Goal: Task Accomplishment & Management: Use online tool/utility

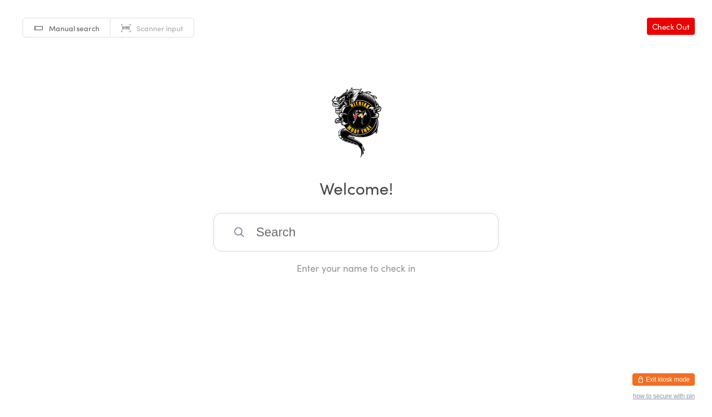
click at [337, 215] on input "search" at bounding box center [356, 232] width 285 height 39
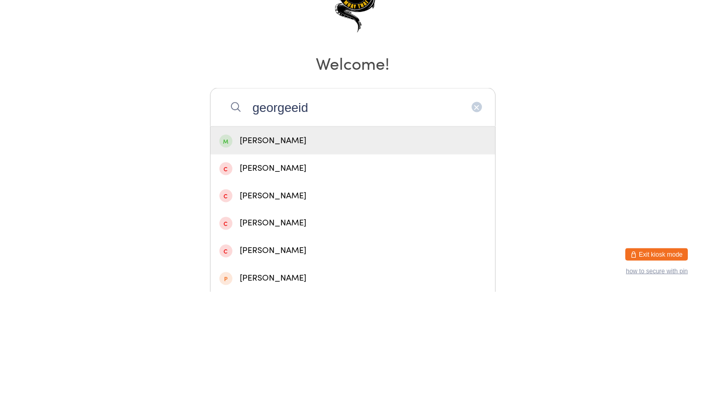
type input "georgeeid"
click at [303, 277] on div "[PERSON_NAME]" at bounding box center [352, 266] width 284 height 28
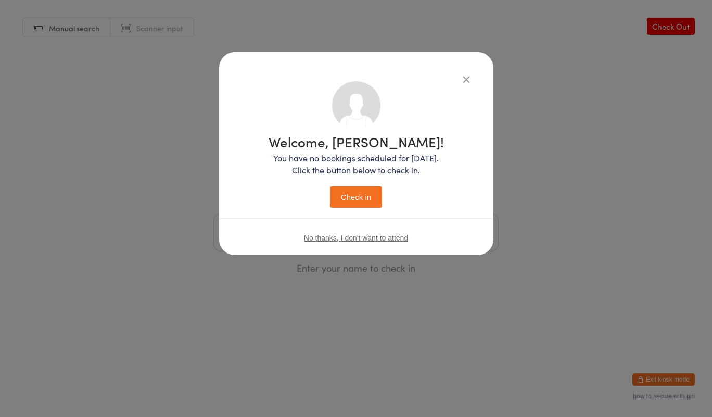
click at [453, 97] on div "Welcome, [PERSON_NAME]! You have no bookings scheduled for [DATE]. Click the bu…" at bounding box center [356, 144] width 233 height 127
click at [470, 82] on icon "button" at bounding box center [466, 78] width 11 height 11
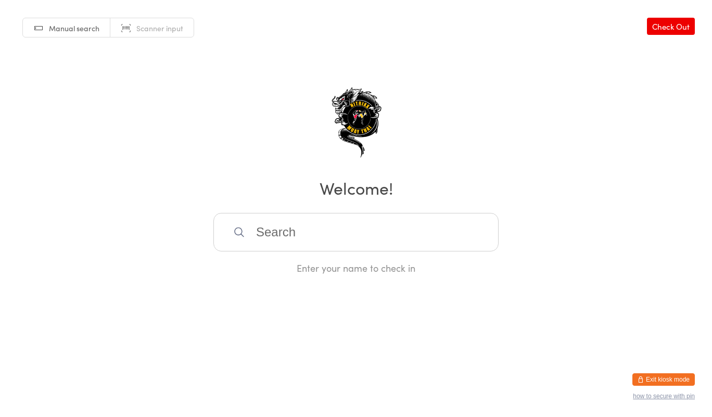
click at [467, 76] on div "Manual search Scanner input Check Out Welcome! Enter your name to check in" at bounding box center [356, 137] width 712 height 274
click at [377, 237] on input "search" at bounding box center [356, 232] width 285 height 39
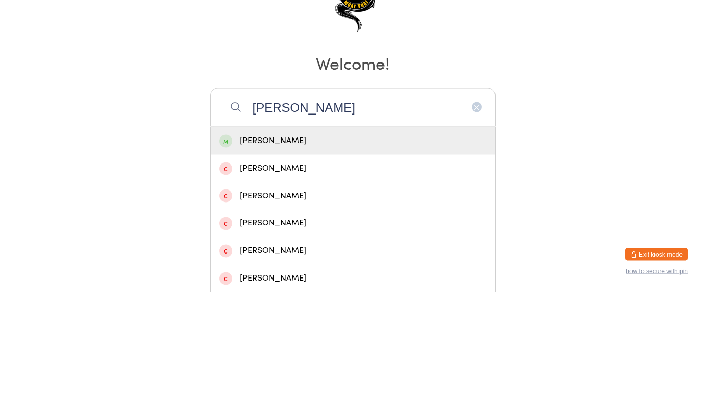
type input "[PERSON_NAME]"
click at [290, 270] on div "[PERSON_NAME]" at bounding box center [352, 266] width 267 height 14
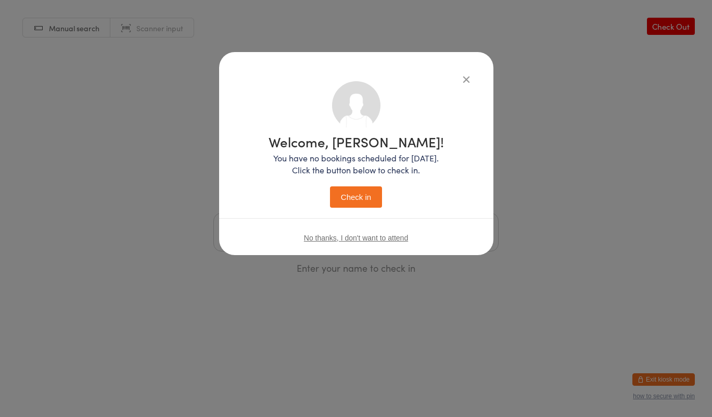
click at [357, 196] on button "Check in" at bounding box center [356, 196] width 52 height 21
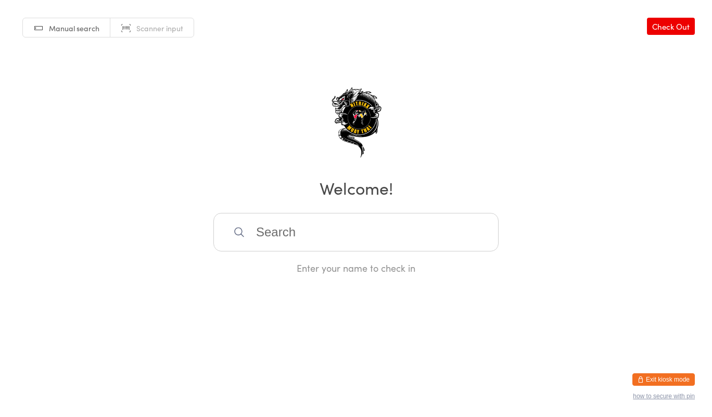
click at [304, 234] on input "search" at bounding box center [356, 232] width 285 height 39
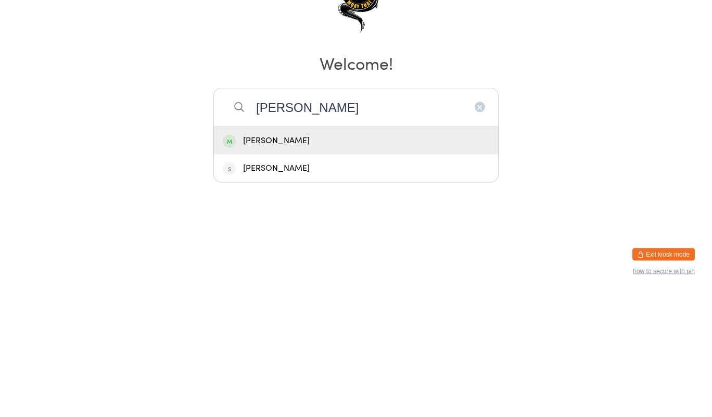
type input "[PERSON_NAME]"
click at [287, 265] on div "[PERSON_NAME]" at bounding box center [356, 266] width 267 height 14
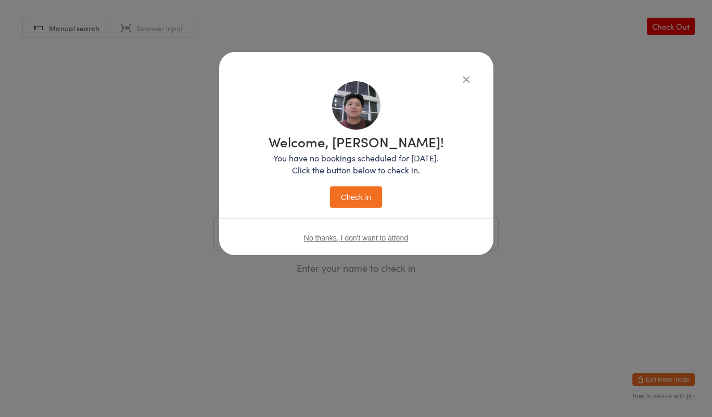
click at [365, 197] on button "Check in" at bounding box center [356, 196] width 52 height 21
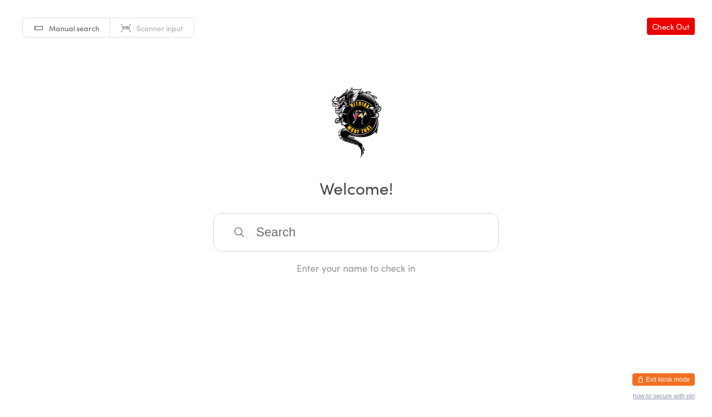
click at [420, 229] on input "search" at bounding box center [356, 232] width 285 height 39
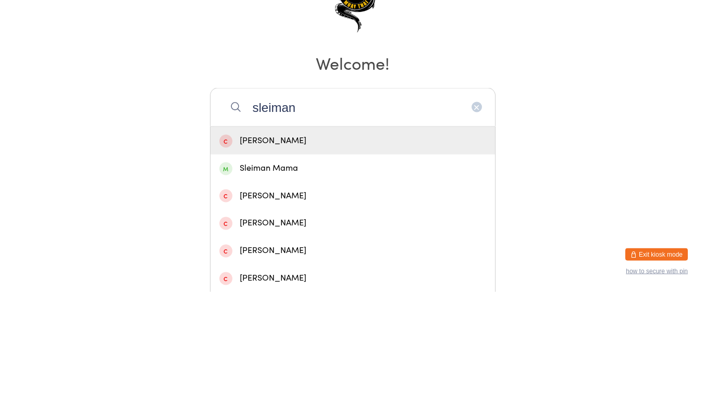
type input "sleiman"
click at [378, 294] on div "Sleiman Mama" at bounding box center [352, 293] width 267 height 14
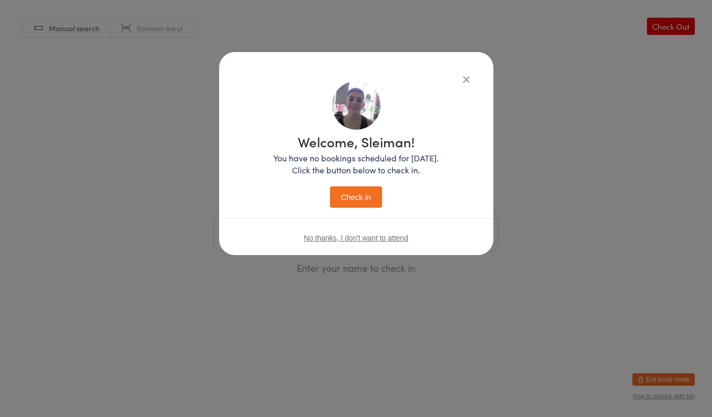
click at [366, 203] on button "Check in" at bounding box center [356, 196] width 52 height 21
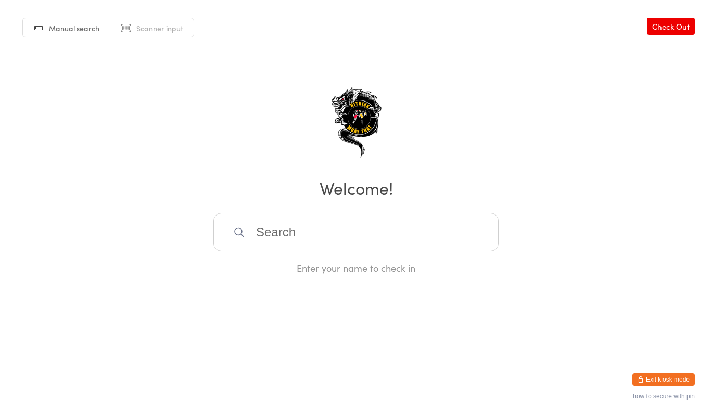
click at [309, 237] on input "search" at bounding box center [356, 232] width 285 height 39
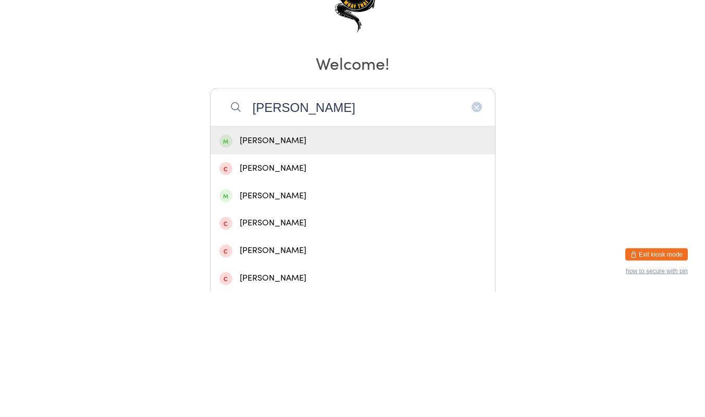
type input "[PERSON_NAME]"
click at [349, 273] on div "[PERSON_NAME]" at bounding box center [352, 266] width 267 height 14
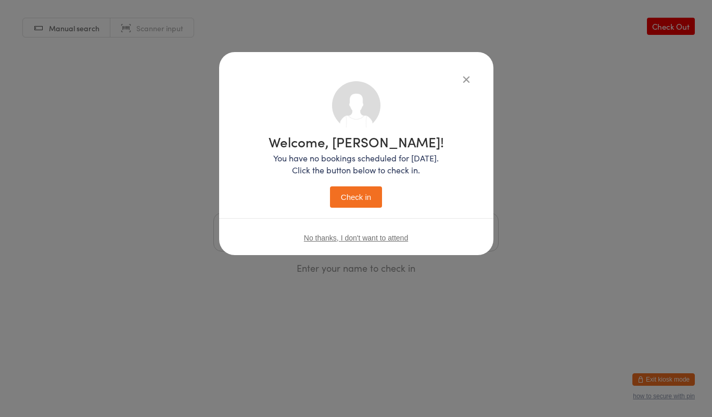
click at [363, 198] on button "Check in" at bounding box center [356, 196] width 52 height 21
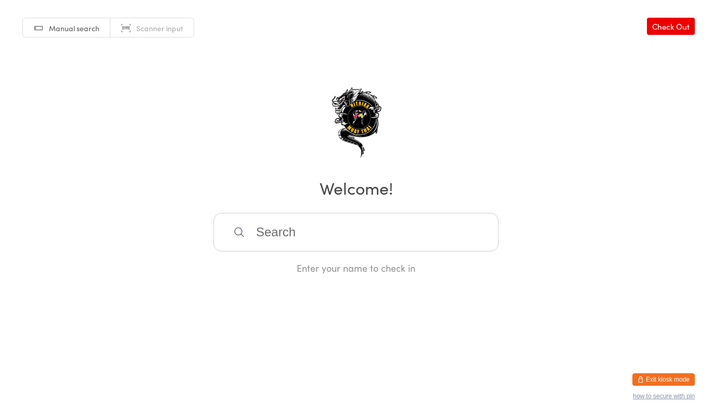
click at [340, 237] on input "search" at bounding box center [356, 232] width 285 height 39
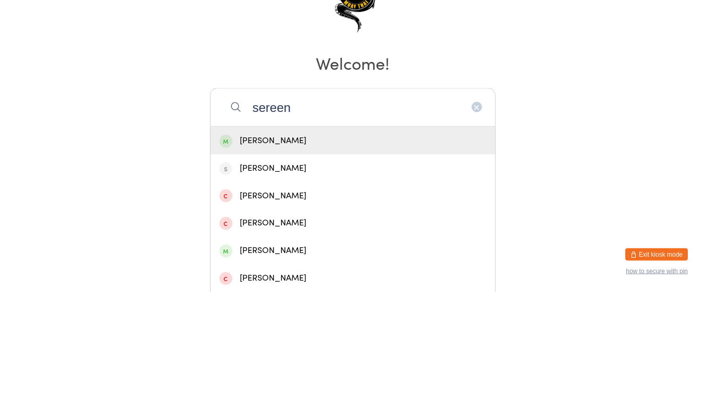
type input "sereen"
click at [294, 267] on div "[PERSON_NAME]" at bounding box center [352, 266] width 267 height 14
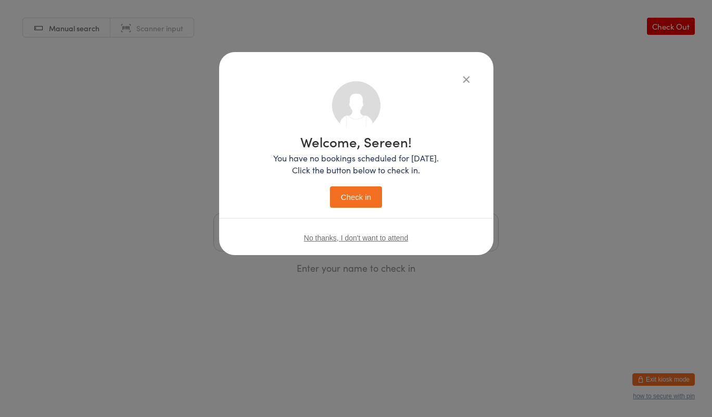
click at [356, 193] on button "Check in" at bounding box center [356, 196] width 52 height 21
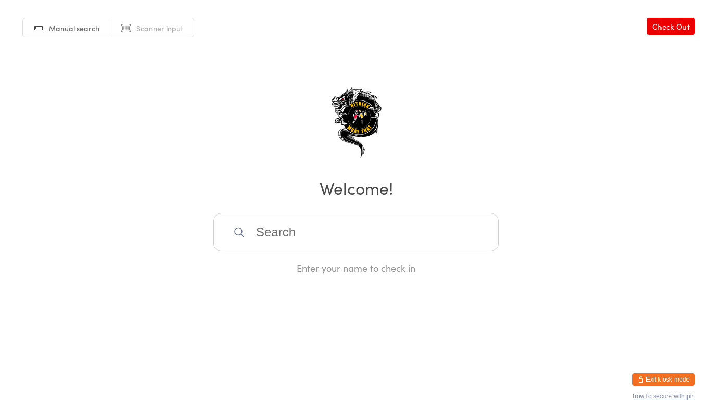
click at [320, 225] on input "search" at bounding box center [356, 232] width 285 height 39
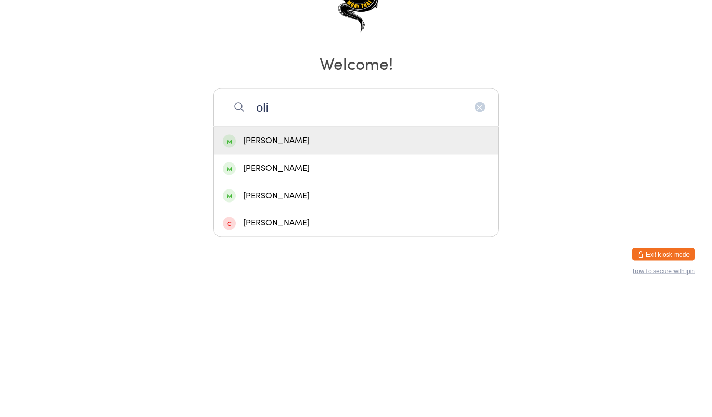
type input "oli"
click at [292, 296] on div "[PERSON_NAME]" at bounding box center [356, 293] width 267 height 14
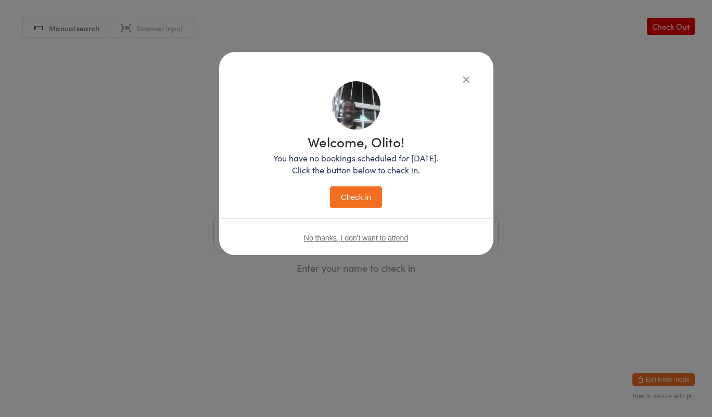
click at [355, 189] on button "Check in" at bounding box center [356, 196] width 52 height 21
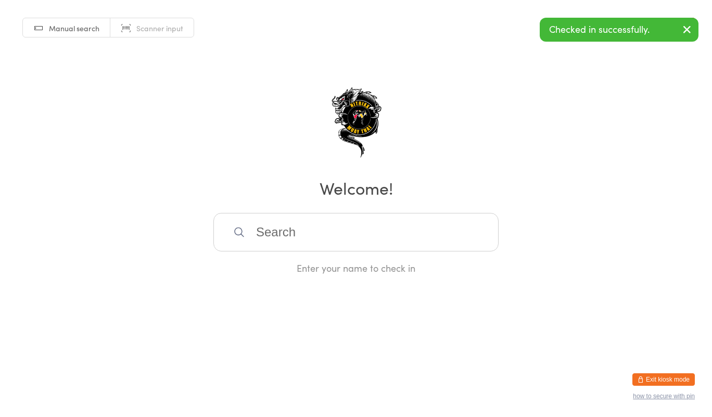
click at [345, 239] on input "search" at bounding box center [356, 232] width 285 height 39
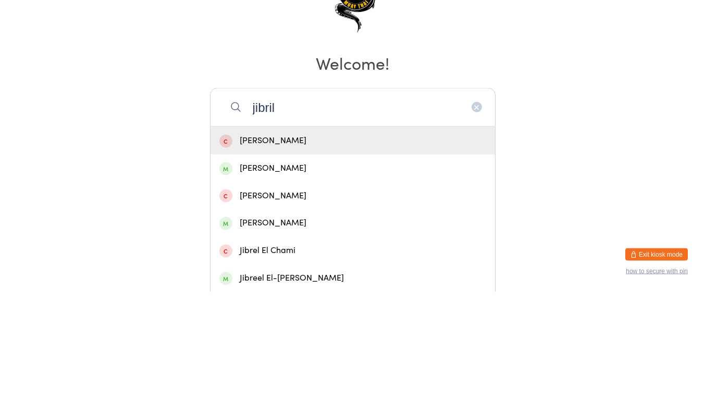
type input "jibril"
click at [307, 298] on div "[PERSON_NAME]" at bounding box center [352, 293] width 267 height 14
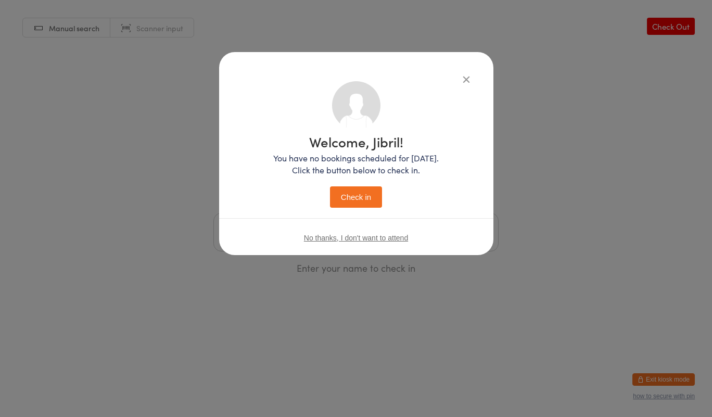
click at [350, 190] on button "Check in" at bounding box center [356, 196] width 52 height 21
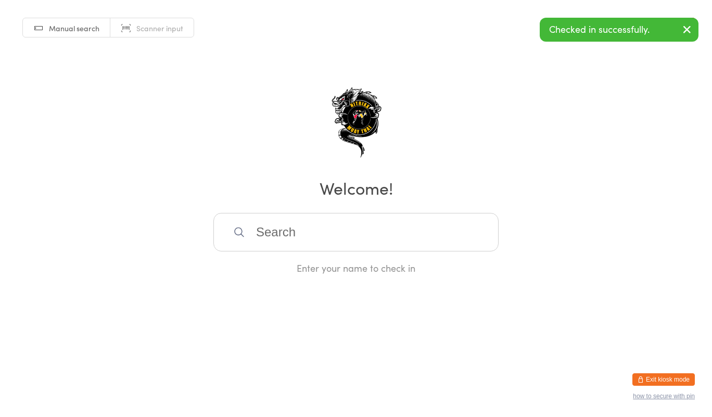
click at [312, 238] on input "search" at bounding box center [356, 232] width 285 height 39
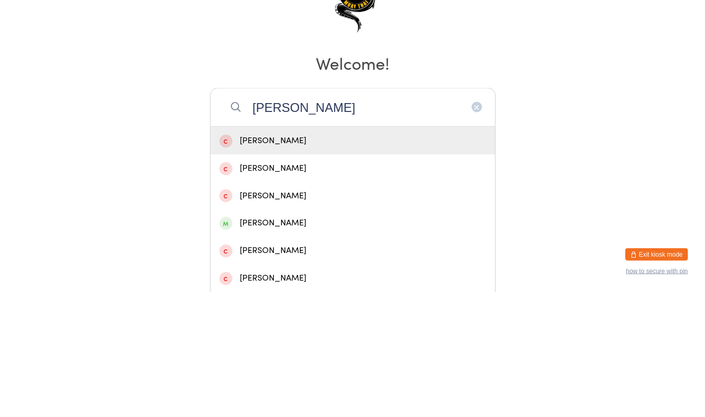
type input "[PERSON_NAME]"
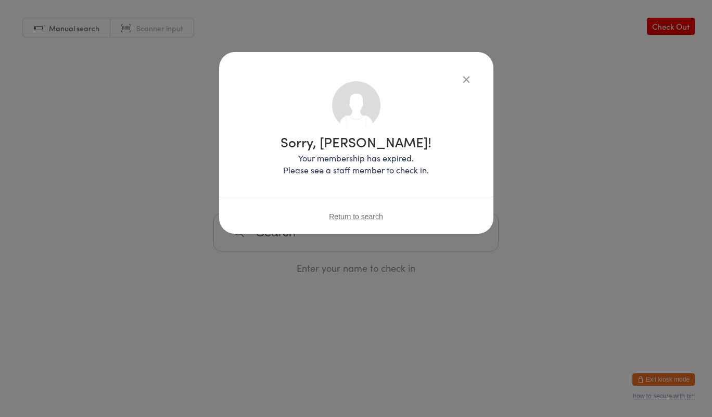
click at [462, 73] on icon "button" at bounding box center [466, 78] width 11 height 11
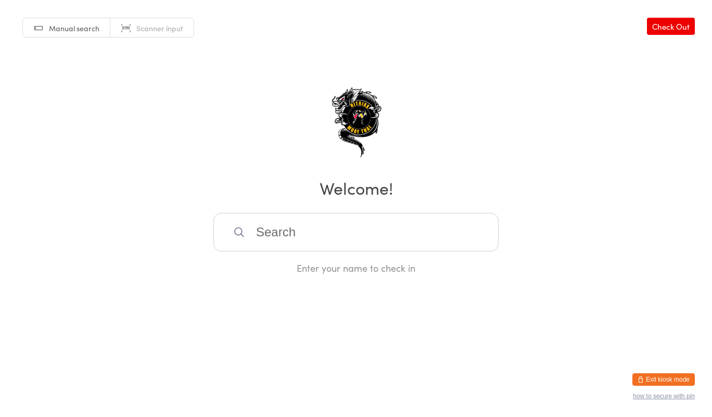
click at [308, 229] on input "search" at bounding box center [356, 232] width 285 height 39
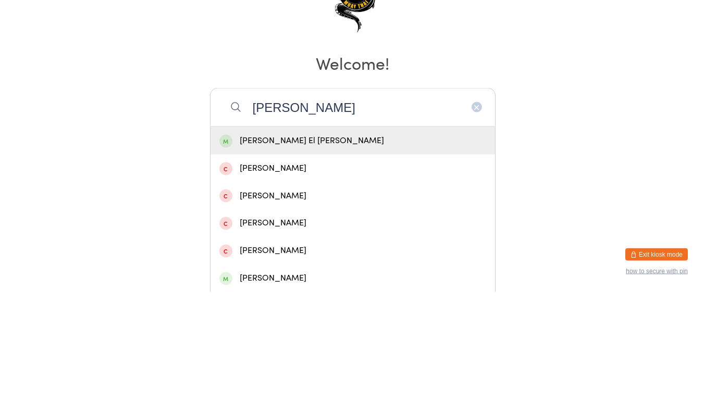
type input "[PERSON_NAME]"
click at [297, 270] on div "[PERSON_NAME] El [PERSON_NAME]" at bounding box center [352, 266] width 267 height 14
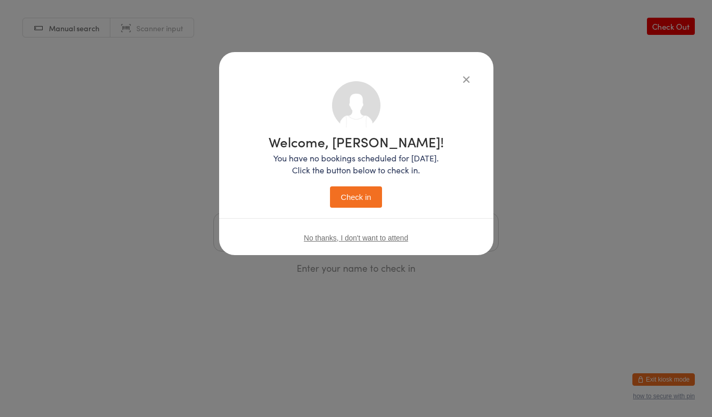
click at [360, 199] on button "Check in" at bounding box center [356, 196] width 52 height 21
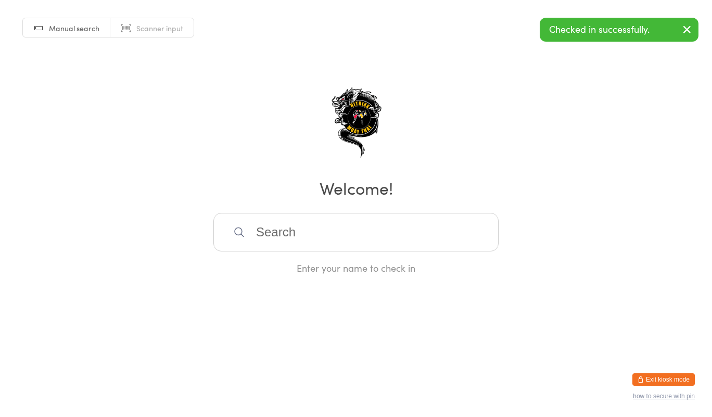
click at [356, 227] on input "search" at bounding box center [356, 232] width 285 height 39
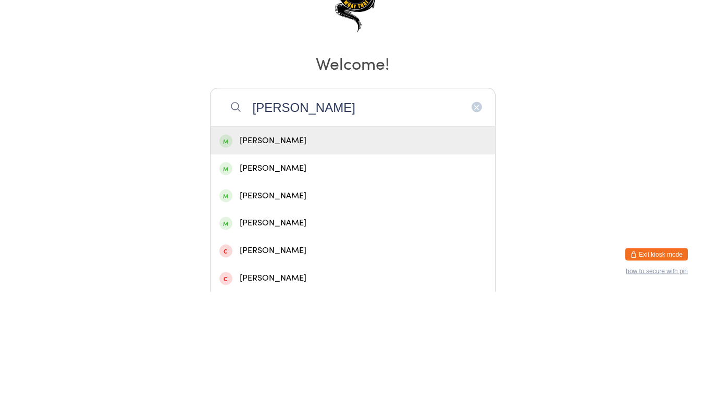
type input "[PERSON_NAME]"
click at [406, 276] on div "[PERSON_NAME]" at bounding box center [352, 266] width 284 height 28
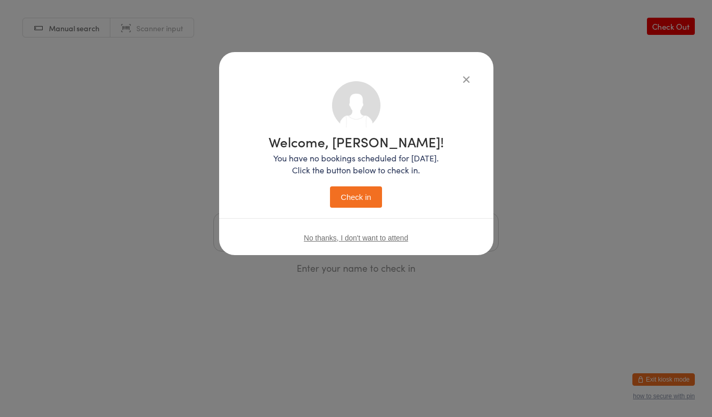
click at [466, 84] on icon "button" at bounding box center [466, 78] width 11 height 11
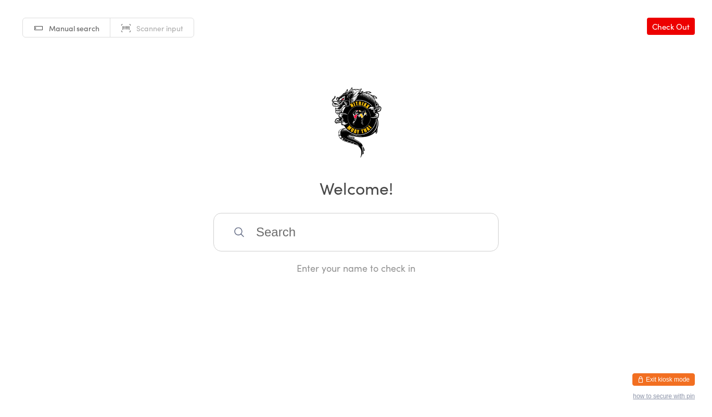
click at [316, 225] on input "search" at bounding box center [356, 232] width 285 height 39
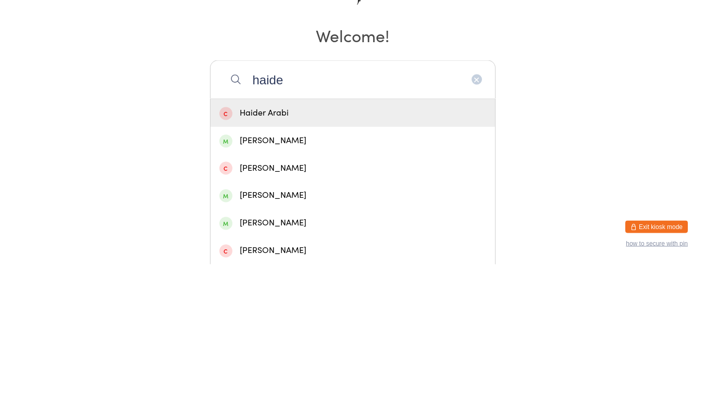
scroll to position [24, 0]
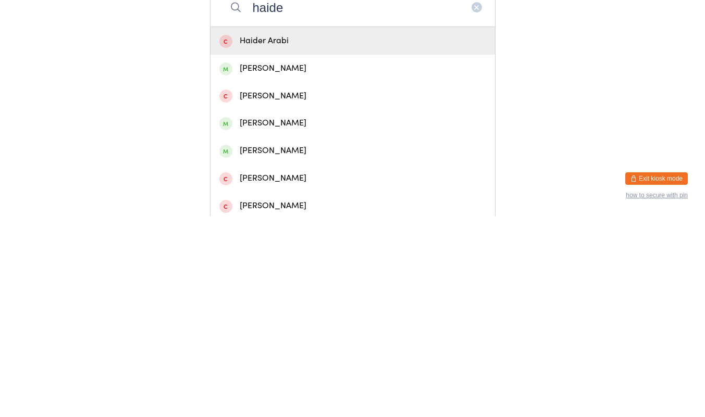
type input "haide"
click at [266, 319] on div "[PERSON_NAME]" at bounding box center [352, 324] width 267 height 14
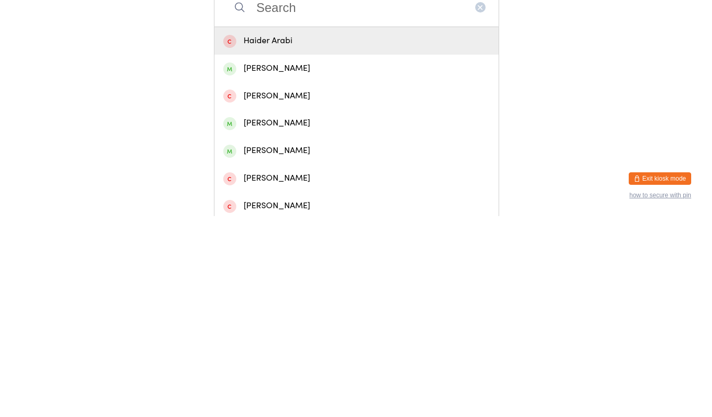
scroll to position [0, 0]
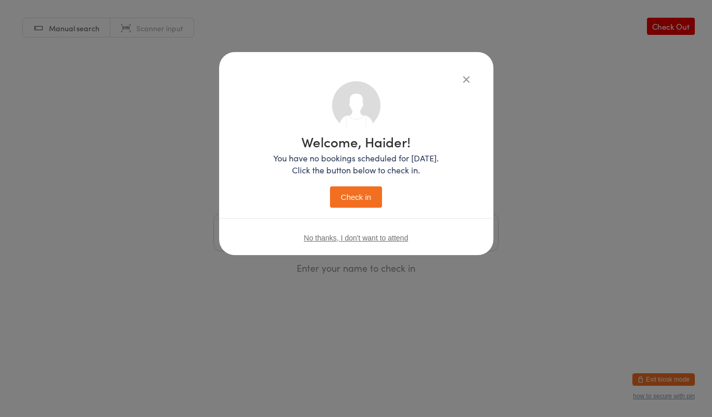
click at [354, 204] on button "Check in" at bounding box center [356, 196] width 52 height 21
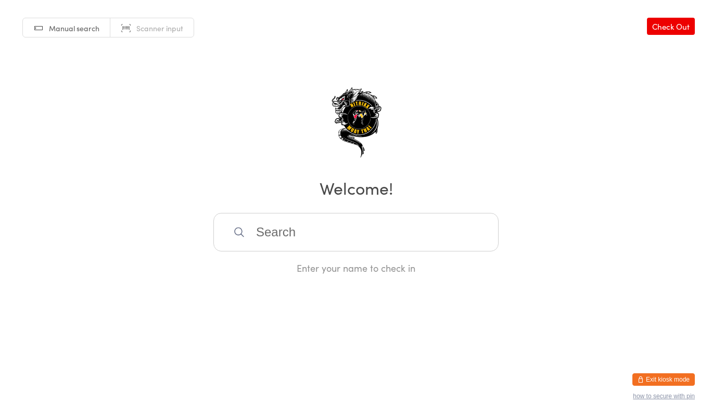
click at [292, 250] on input "search" at bounding box center [356, 232] width 285 height 39
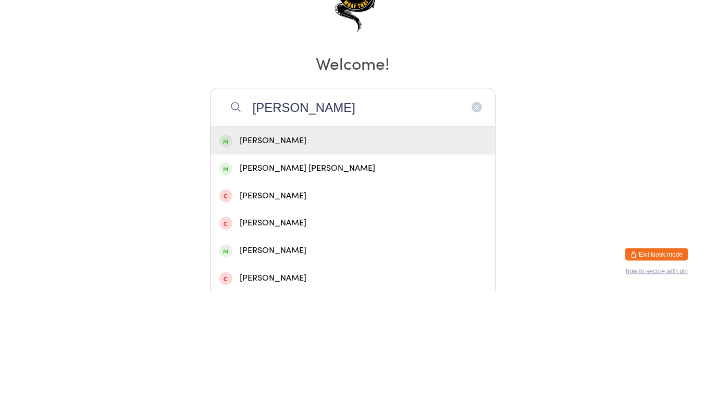
type input "[PERSON_NAME]"
click at [341, 263] on div "[PERSON_NAME]" at bounding box center [352, 266] width 267 height 14
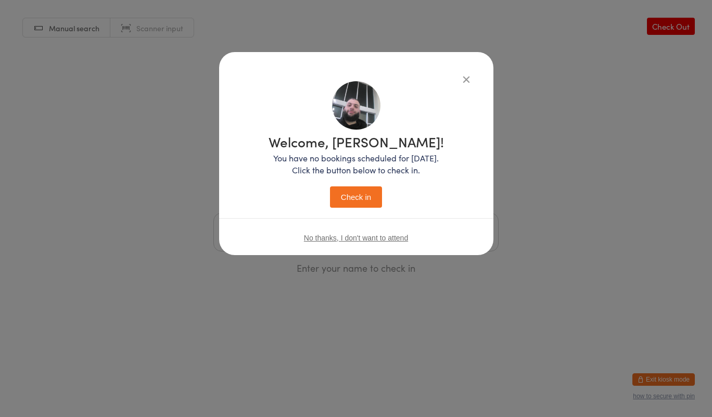
click at [364, 203] on button "Check in" at bounding box center [356, 196] width 52 height 21
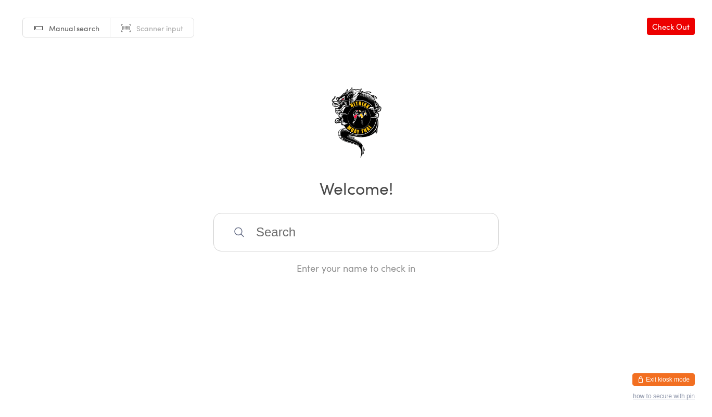
click at [463, 237] on input "search" at bounding box center [356, 232] width 285 height 39
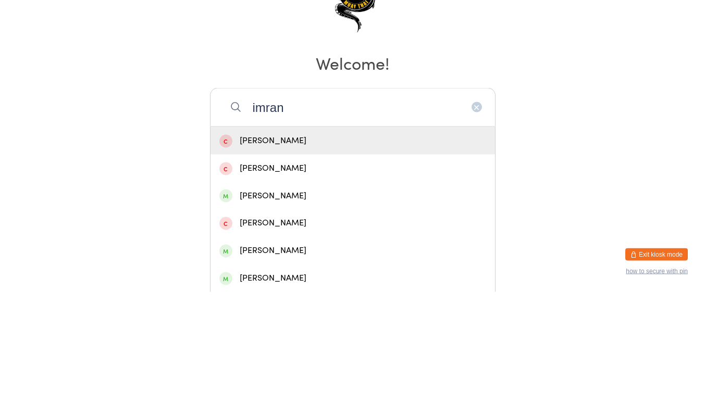
type input "imran"
click at [337, 329] on div "[PERSON_NAME]" at bounding box center [352, 321] width 284 height 28
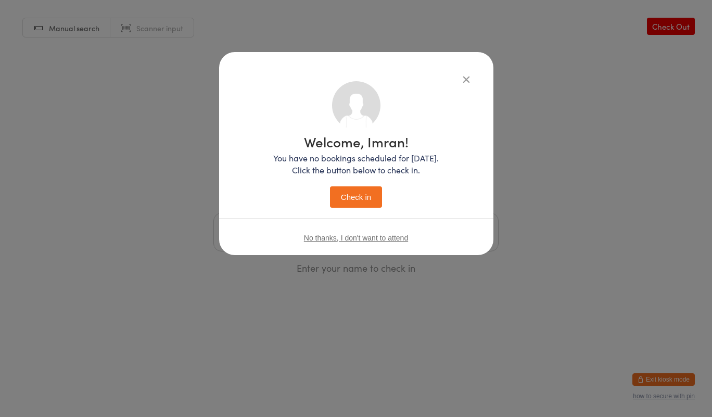
click at [370, 207] on button "Check in" at bounding box center [356, 196] width 52 height 21
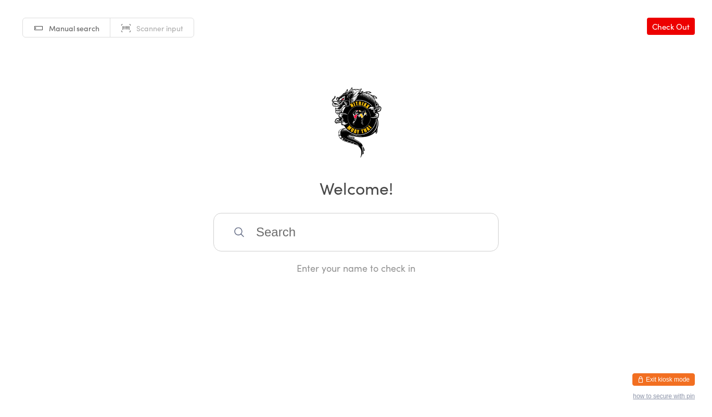
click at [344, 227] on input "search" at bounding box center [356, 232] width 285 height 39
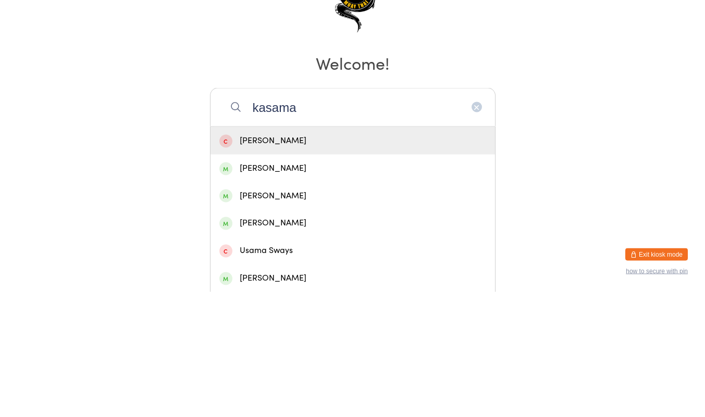
type input "kasama"
click at [318, 297] on div "[PERSON_NAME]" at bounding box center [352, 293] width 267 height 14
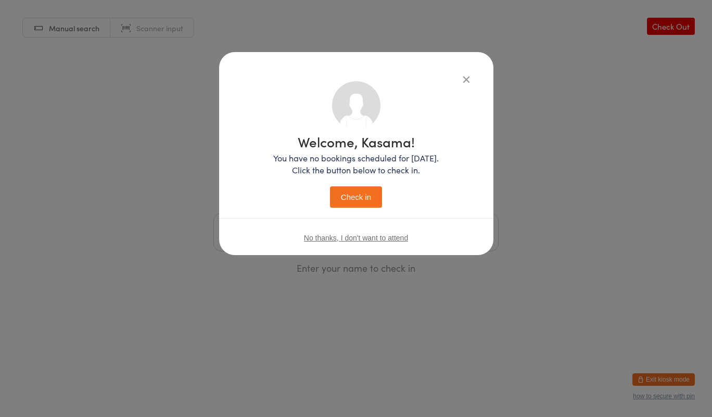
click at [362, 201] on button "Check in" at bounding box center [356, 196] width 52 height 21
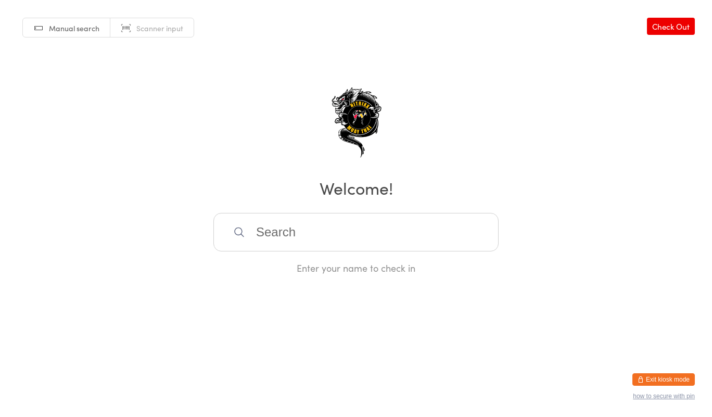
click at [310, 227] on input "search" at bounding box center [356, 232] width 285 height 39
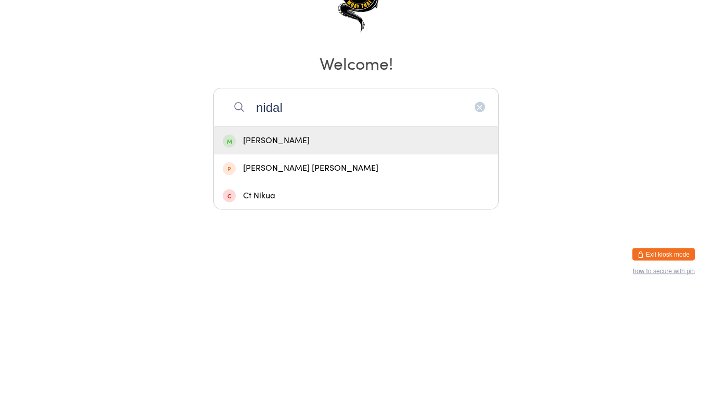
type input "nidal"
click at [483, 233] on icon "button" at bounding box center [480, 232] width 8 height 8
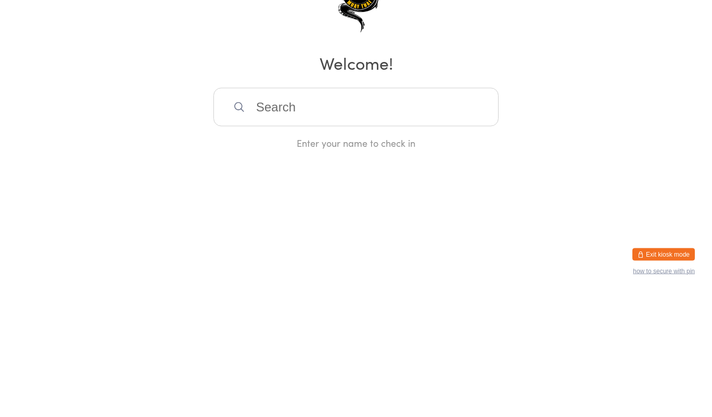
click at [342, 231] on input "search" at bounding box center [356, 232] width 285 height 39
